Goal: Transaction & Acquisition: Purchase product/service

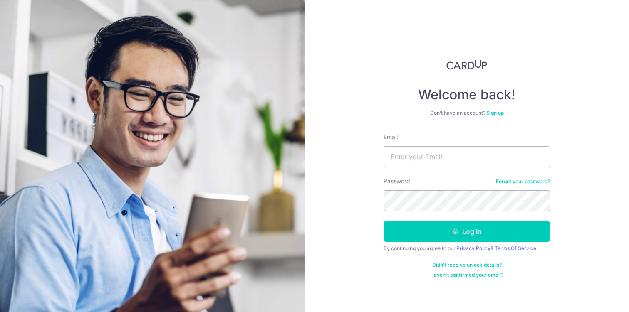
click at [454, 144] on div "Email" at bounding box center [466, 150] width 166 height 34
click at [436, 159] on input "Email" at bounding box center [466, 156] width 166 height 21
click at [420, 162] on input "Email" at bounding box center [466, 156] width 166 height 21
click at [424, 157] on input "Email" at bounding box center [466, 156] width 166 height 21
type input "[PERSON_NAME][EMAIL_ADDRESS][DOMAIN_NAME]"
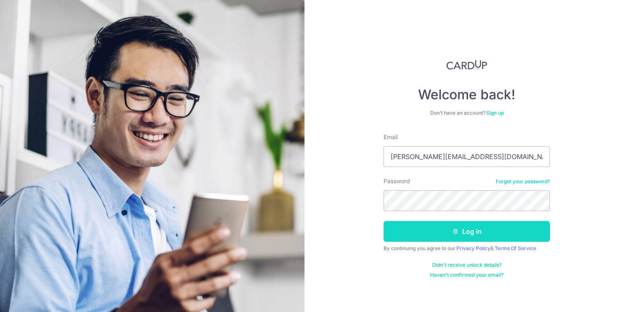
click at [470, 236] on button "Log in" at bounding box center [466, 231] width 166 height 21
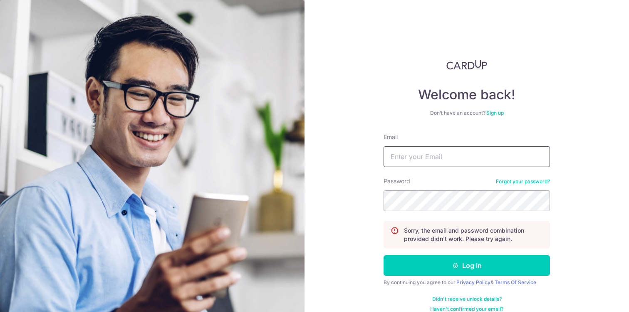
click at [440, 154] on input "Email" at bounding box center [466, 156] width 166 height 21
type input "[PERSON_NAME][EMAIL_ADDRESS][DOMAIN_NAME]"
click at [383, 255] on button "Log in" at bounding box center [466, 265] width 166 height 21
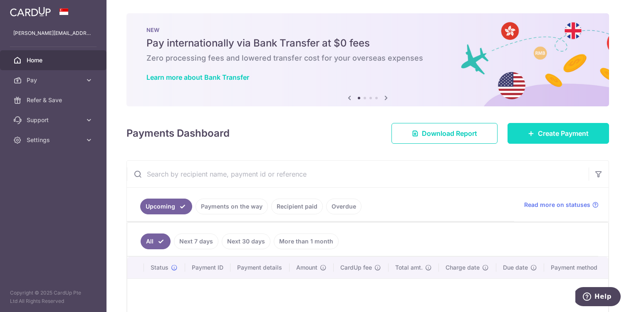
click at [528, 128] on link "Create Payment" at bounding box center [557, 133] width 101 height 21
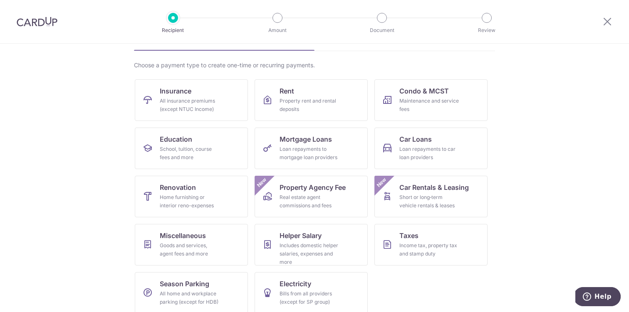
scroll to position [60, 0]
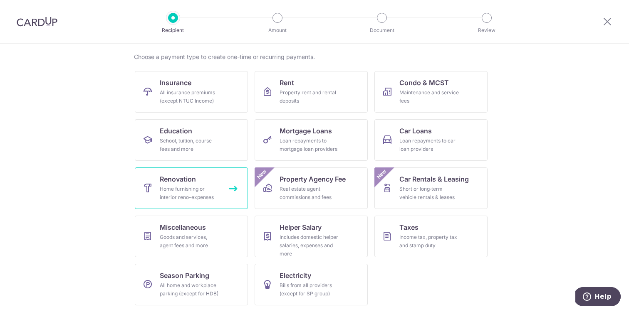
click at [204, 204] on link "Renovation Home furnishing or interior reno-expenses" at bounding box center [191, 189] width 113 height 42
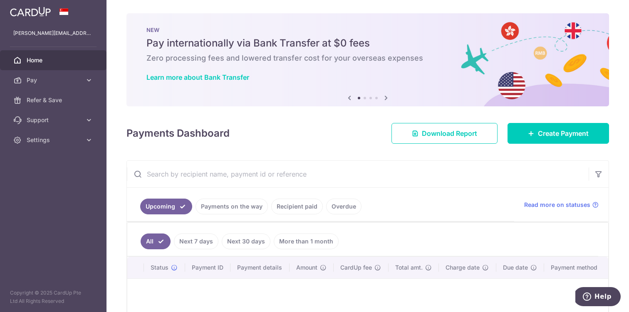
click at [42, 22] on div at bounding box center [53, 11] width 106 height 23
click at [40, 15] on img at bounding box center [30, 12] width 41 height 10
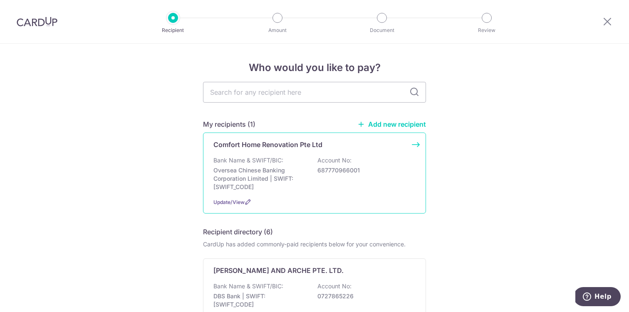
click at [254, 169] on p "Oversea Chinese Banking Corporation Limited | SWIFT: OCBCSGSGXXX" at bounding box center [259, 178] width 93 height 25
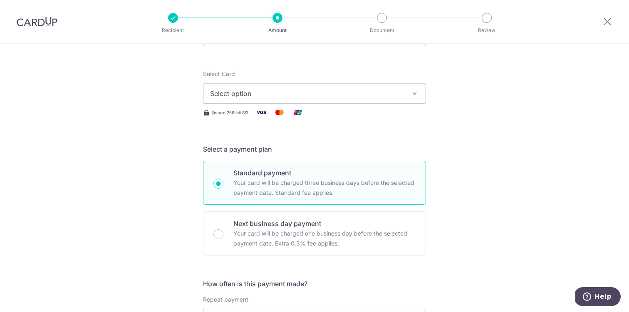
scroll to position [88, 0]
click at [259, 94] on span "Select option" at bounding box center [307, 92] width 194 height 10
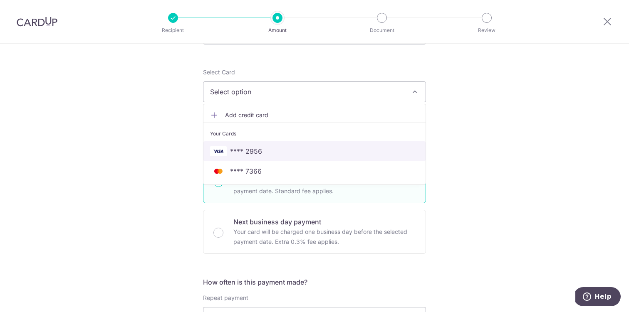
click at [246, 155] on span "**** 2956" at bounding box center [246, 151] width 32 height 10
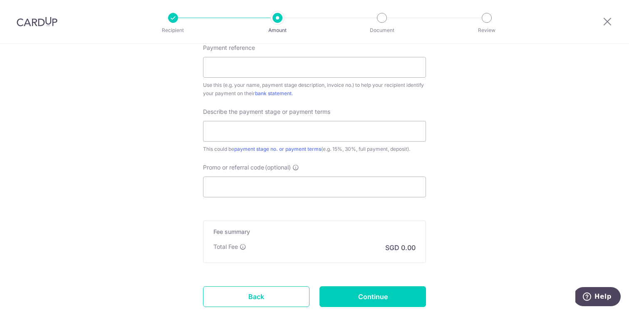
scroll to position [487, 0]
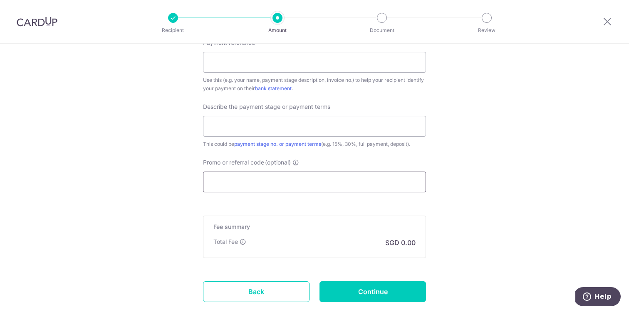
click at [234, 183] on input "Promo or referral code (optional)" at bounding box center [314, 182] width 223 height 21
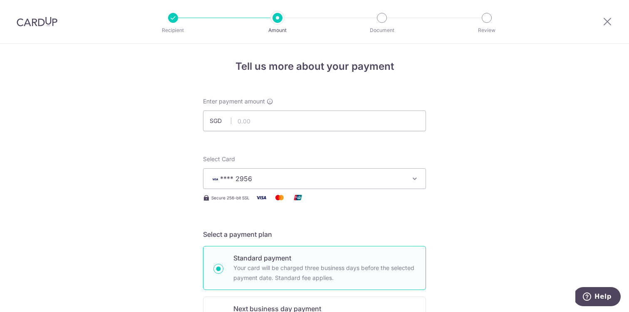
scroll to position [0, 0]
type input "milelion"
click at [277, 123] on input "text" at bounding box center [314, 122] width 223 height 21
type input "29,000.00"
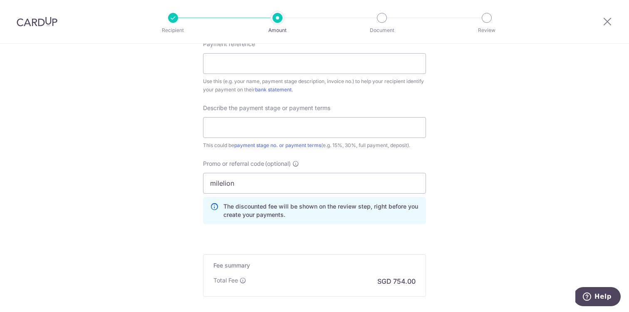
scroll to position [492, 0]
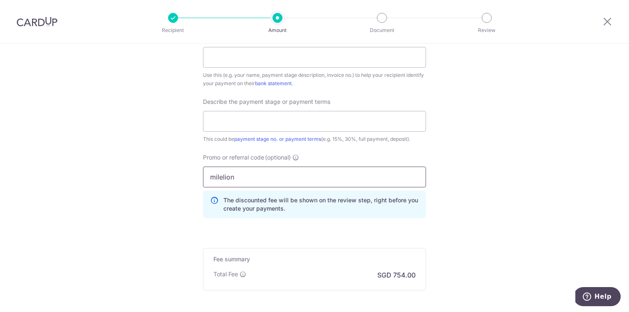
click at [290, 178] on input "milelion" at bounding box center [314, 177] width 223 height 21
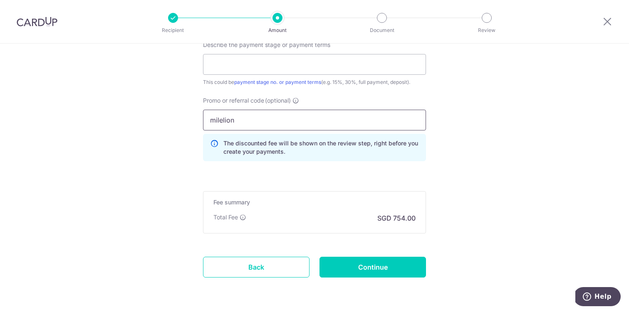
scroll to position [553, 0]
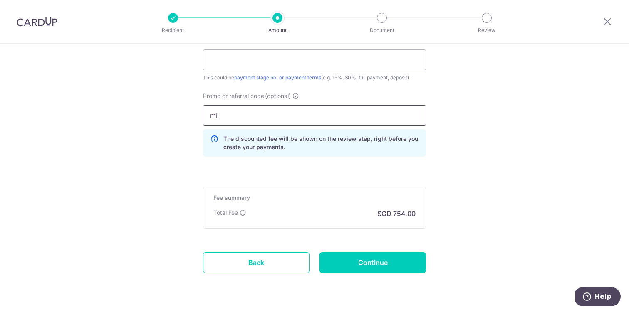
type input "m"
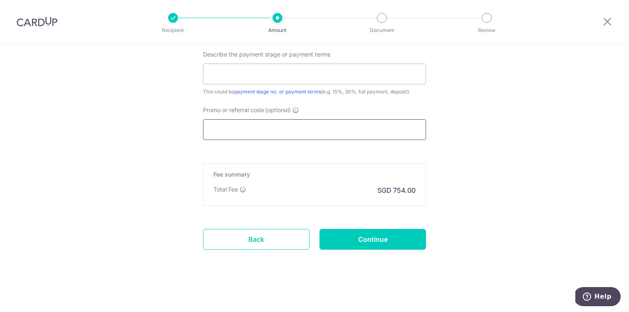
scroll to position [539, 0]
click at [242, 125] on input "Promo or referral code (optional)" at bounding box center [314, 129] width 223 height 21
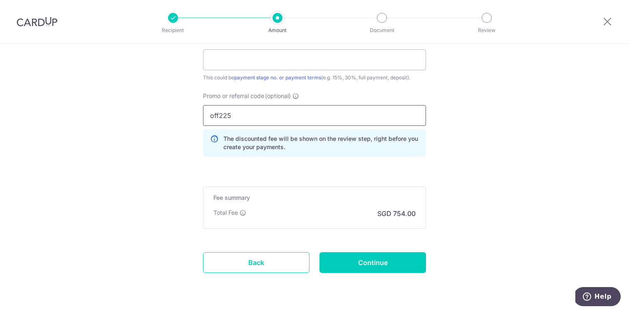
type input "off225"
click button "Add Card" at bounding box center [0, 0] width 0 height 0
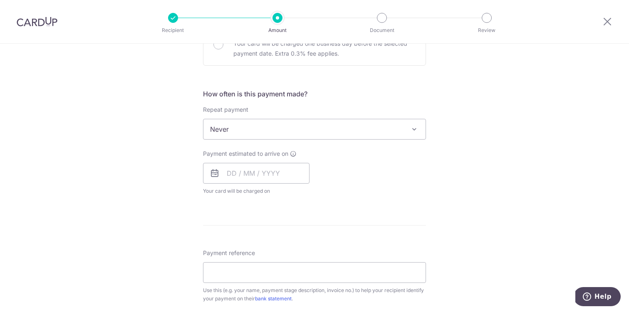
scroll to position [290, 0]
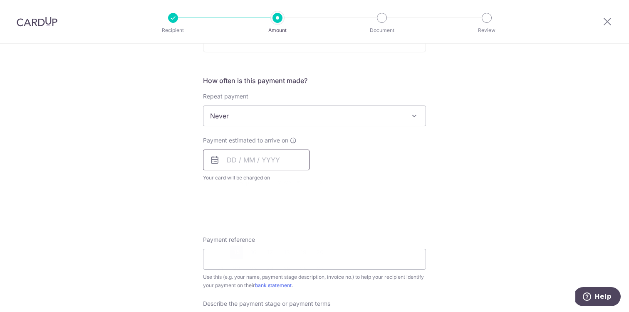
click at [247, 161] on input "text" at bounding box center [256, 160] width 106 height 21
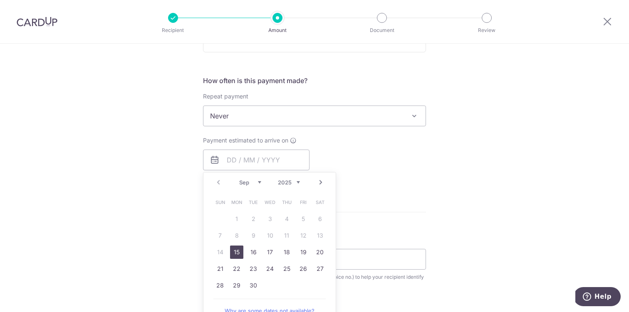
click at [240, 250] on link "15" at bounding box center [236, 252] width 13 height 13
type input "15/09/2025"
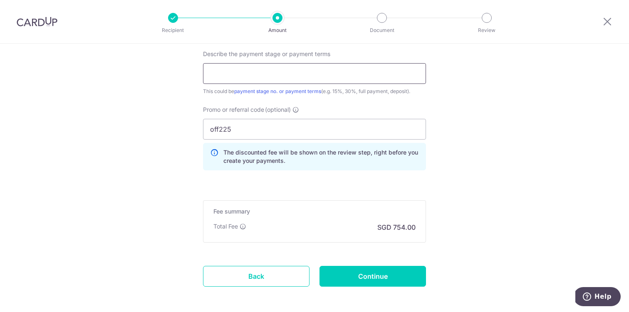
scroll to position [580, 0]
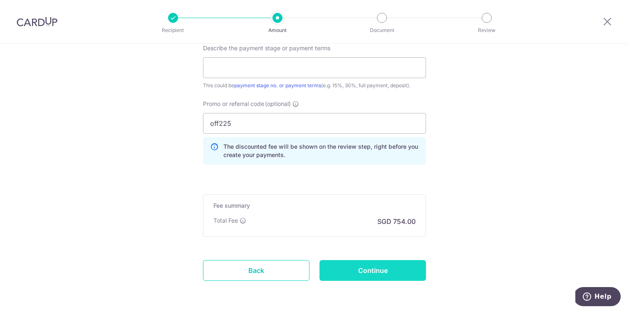
click at [333, 264] on input "Continue" at bounding box center [372, 270] width 106 height 21
type input "Create Schedule"
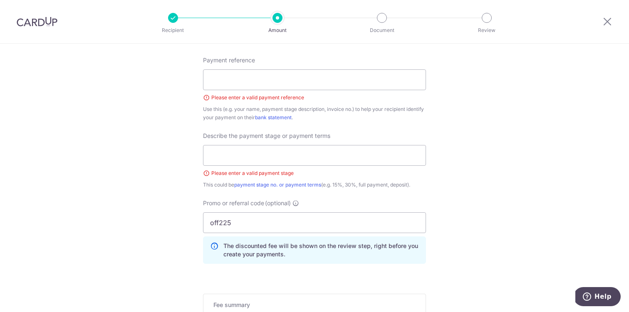
scroll to position [496, 0]
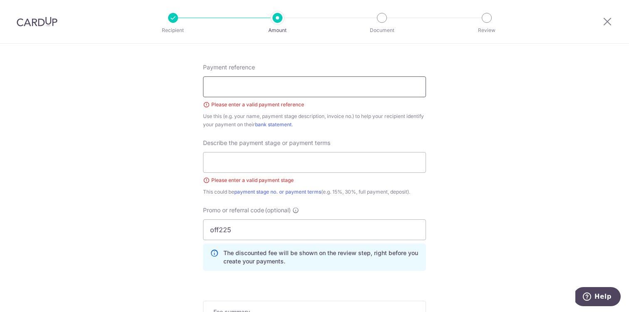
click at [254, 86] on input "Payment reference" at bounding box center [314, 87] width 223 height 21
type input "reno"
click at [254, 153] on input "text" at bounding box center [314, 162] width 223 height 21
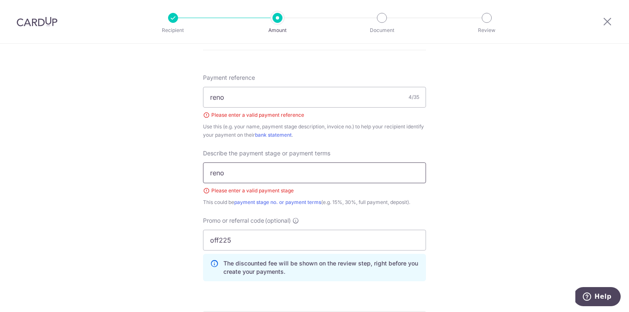
scroll to position [634, 0]
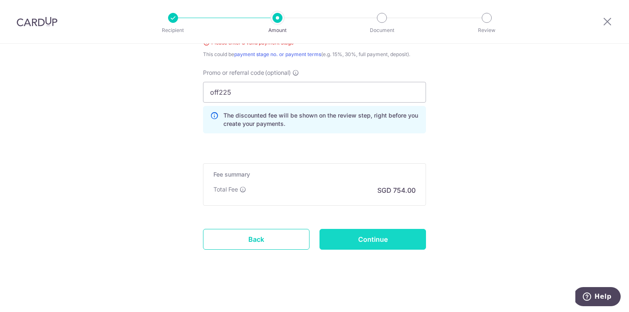
type input "reno"
click at [336, 240] on input "Continue" at bounding box center [372, 239] width 106 height 21
type input "Create Schedule"
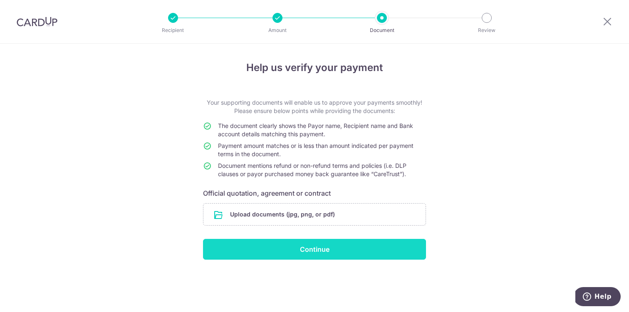
click at [334, 254] on input "Continue" at bounding box center [314, 249] width 223 height 21
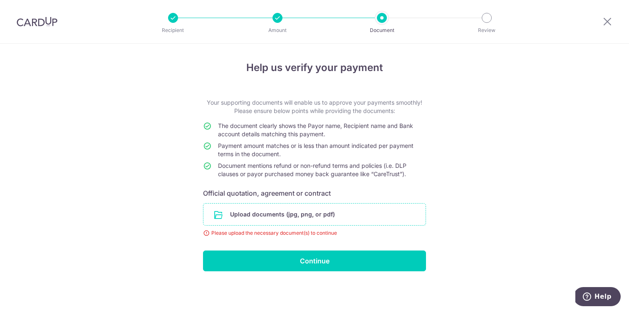
click at [234, 210] on input "file" at bounding box center [314, 215] width 222 height 22
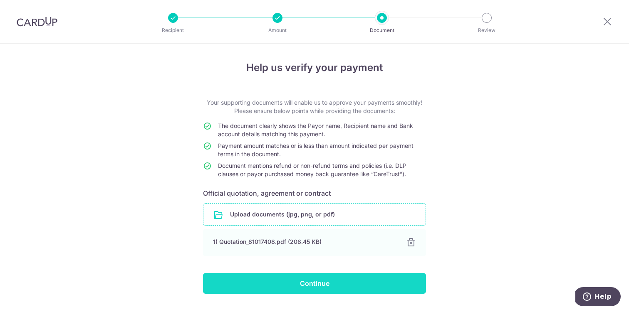
click at [355, 277] on input "Continue" at bounding box center [314, 283] width 223 height 21
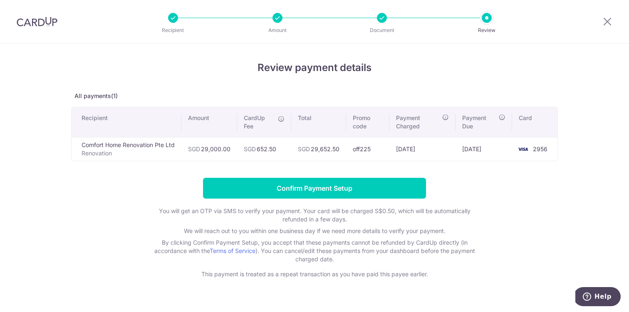
click at [368, 148] on td "off225" at bounding box center [367, 149] width 43 height 24
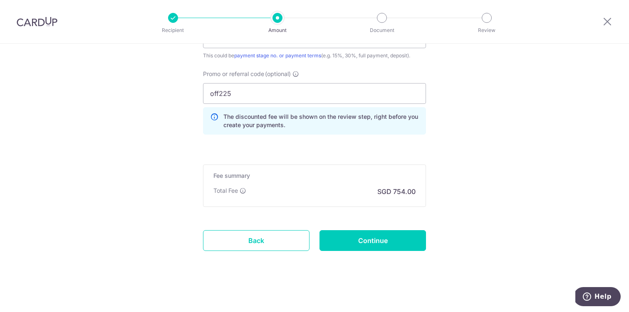
scroll to position [611, 0]
drag, startPoint x: 247, startPoint y: 93, endPoint x: 186, endPoint y: 95, distance: 60.3
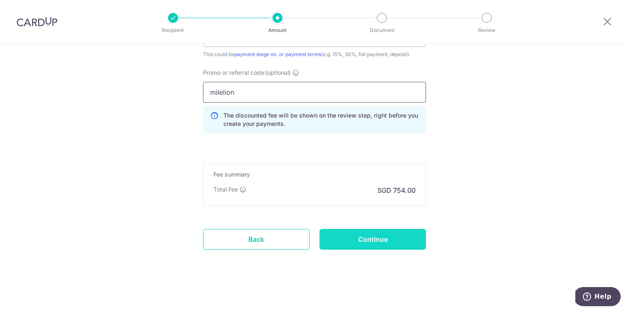
type input "milelion"
click at [339, 240] on input "Continue" at bounding box center [372, 239] width 106 height 21
type input "Update Schedule"
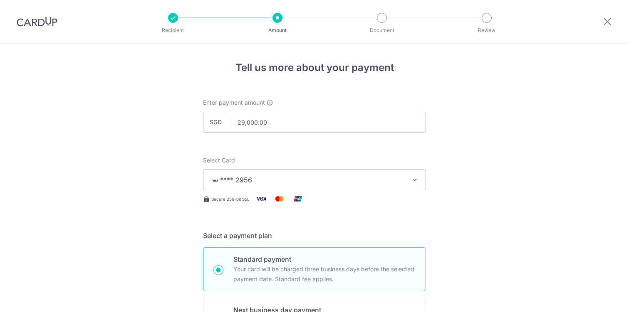
scroll to position [622, 0]
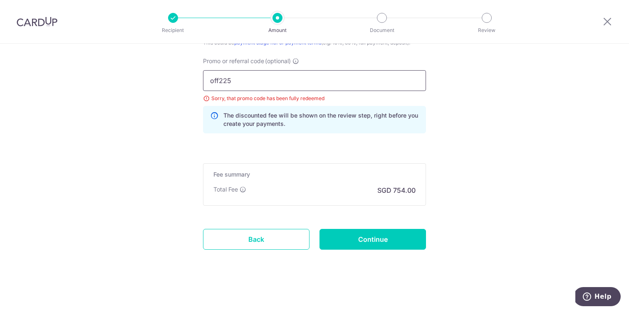
drag, startPoint x: 254, startPoint y: 88, endPoint x: 144, endPoint y: 57, distance: 114.5
type input "milelion"
click at [332, 244] on input "Continue" at bounding box center [372, 239] width 106 height 21
type input "Update Schedule"
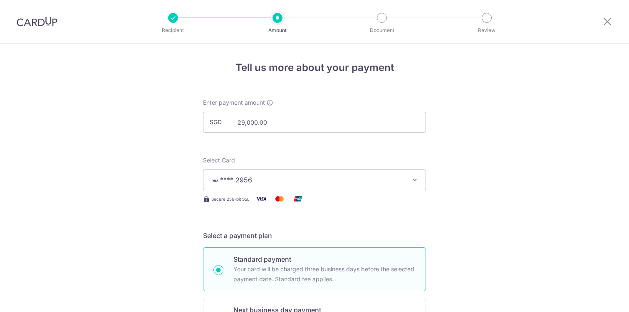
scroll to position [622, 0]
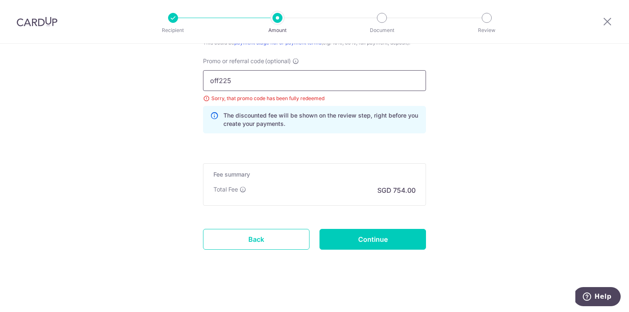
drag, startPoint x: 271, startPoint y: 85, endPoint x: 138, endPoint y: 54, distance: 135.7
type input "reno25one"
click at [395, 246] on input "Continue" at bounding box center [372, 239] width 106 height 21
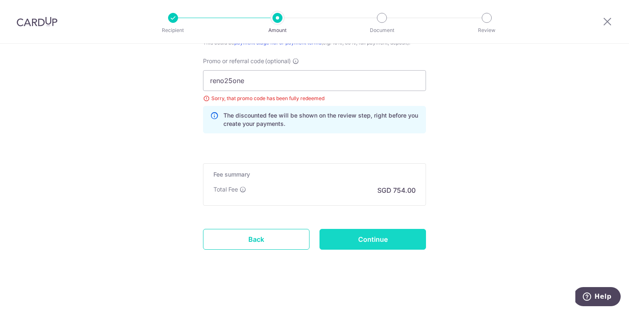
type input "Update Schedule"
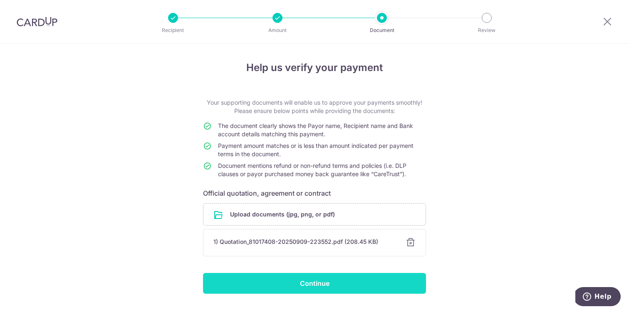
click at [341, 283] on input "Continue" at bounding box center [314, 283] width 223 height 21
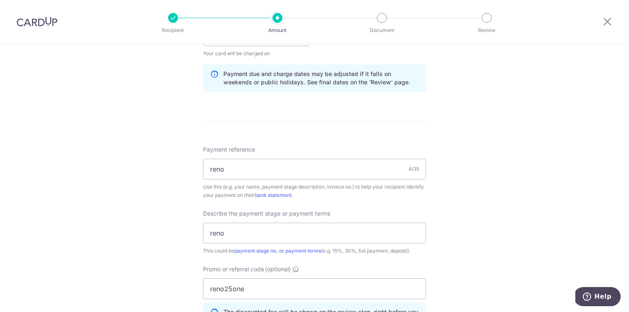
scroll to position [462, 0]
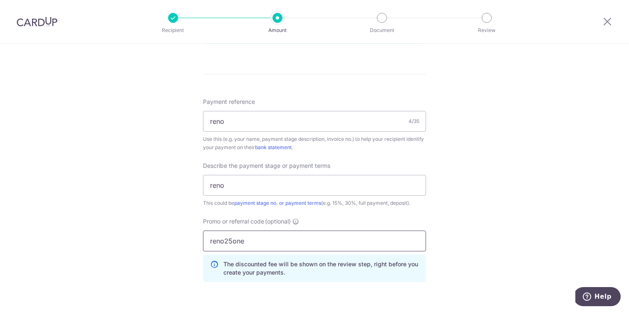
drag, startPoint x: 247, startPoint y: 239, endPoint x: 198, endPoint y: 240, distance: 48.7
click at [198, 240] on div "Promo or referral code (optional) reno25one The discounted fee will be shown on…" at bounding box center [314, 253] width 233 height 72
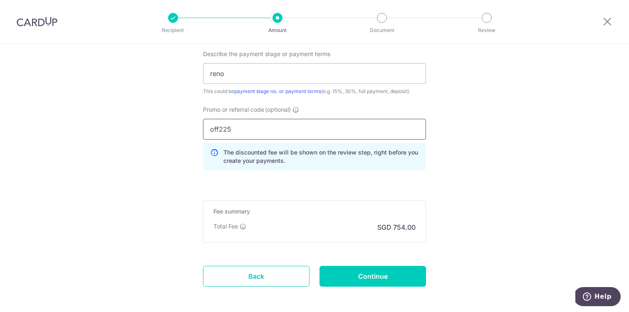
scroll to position [599, 0]
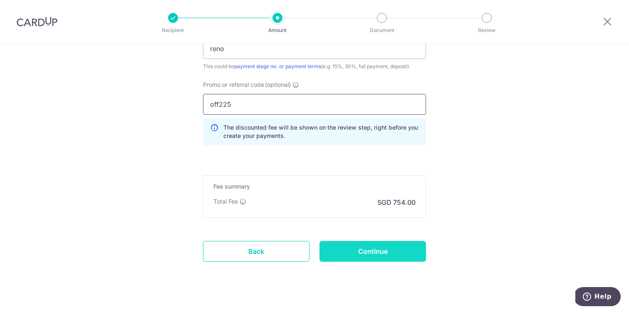
type input "off225"
click at [356, 253] on input "Continue" at bounding box center [372, 251] width 106 height 21
type input "Update Schedule"
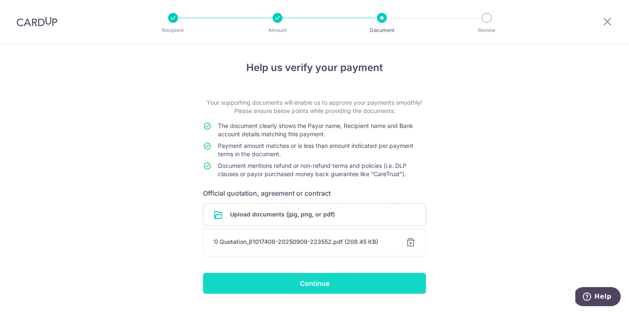
click at [345, 276] on input "Continue" at bounding box center [314, 283] width 223 height 21
